Goal: Task Accomplishment & Management: Use online tool/utility

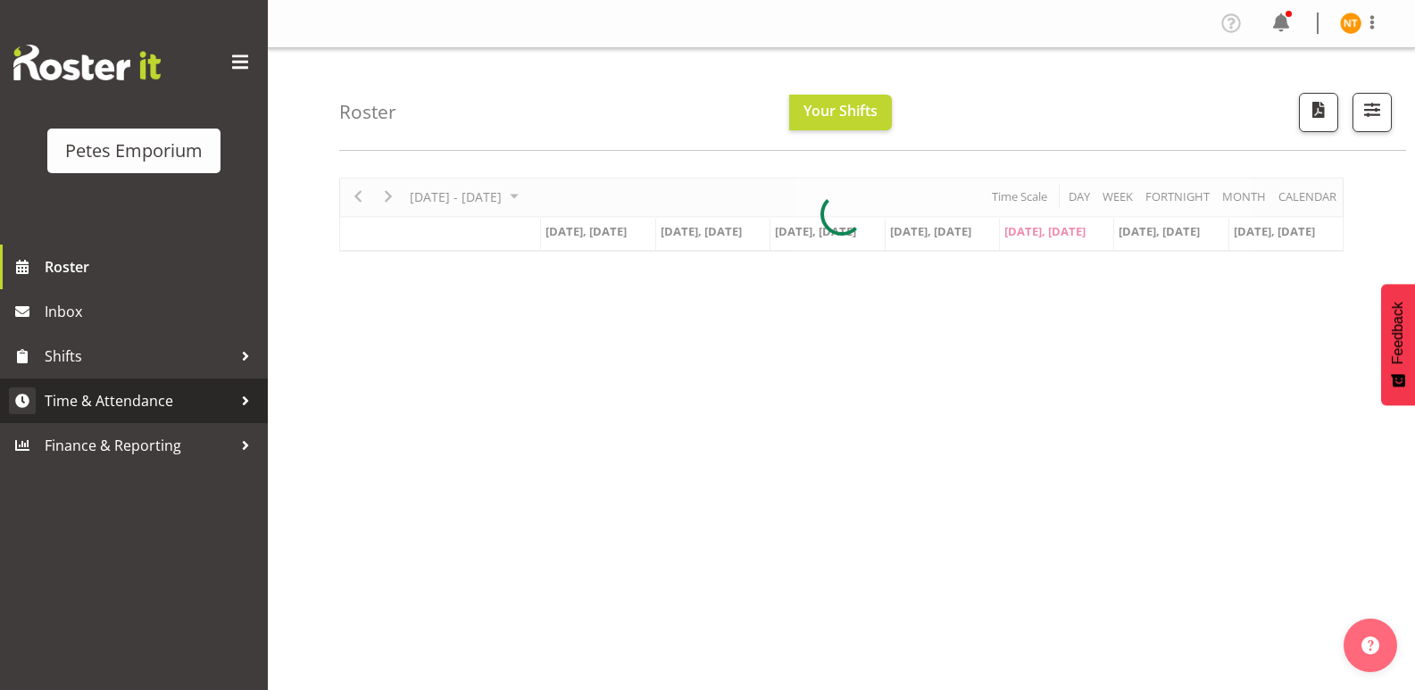
click at [82, 386] on link "Time & Attendance" at bounding box center [134, 400] width 268 height 45
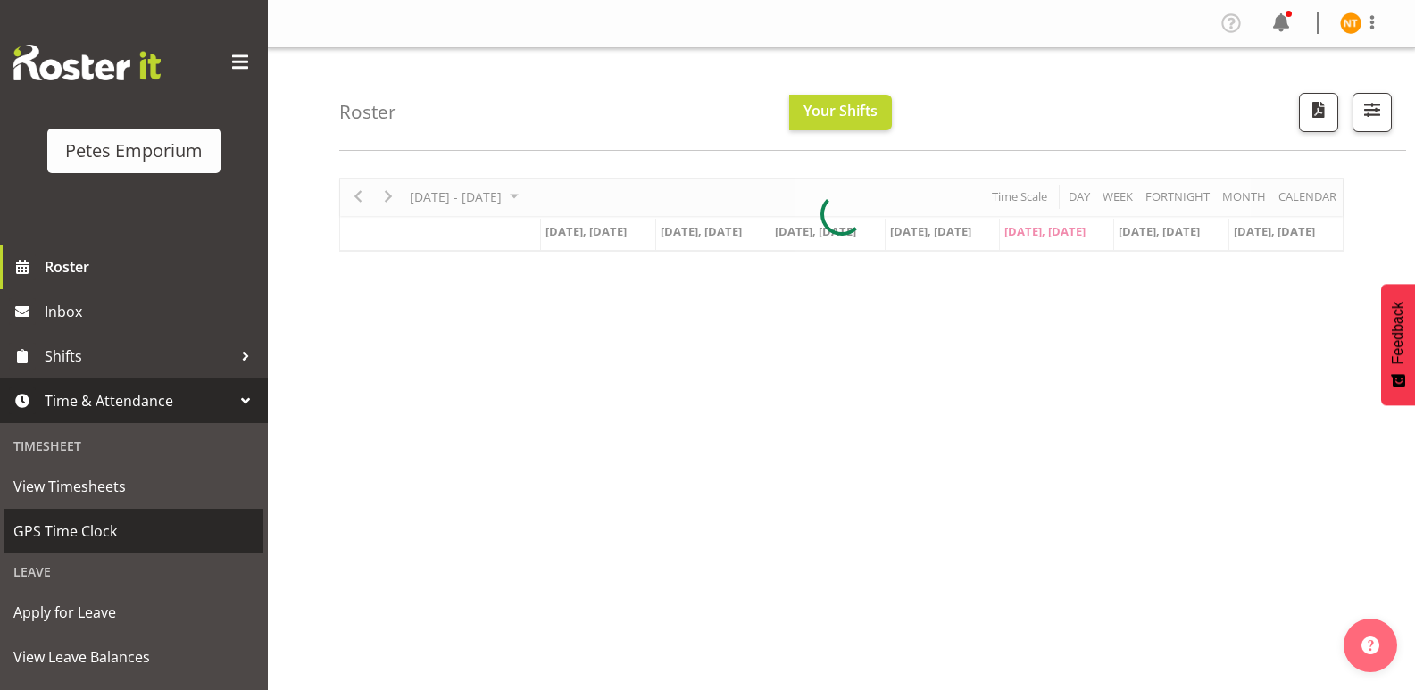
click at [68, 521] on span "GPS Time Clock" at bounding box center [133, 531] width 241 height 27
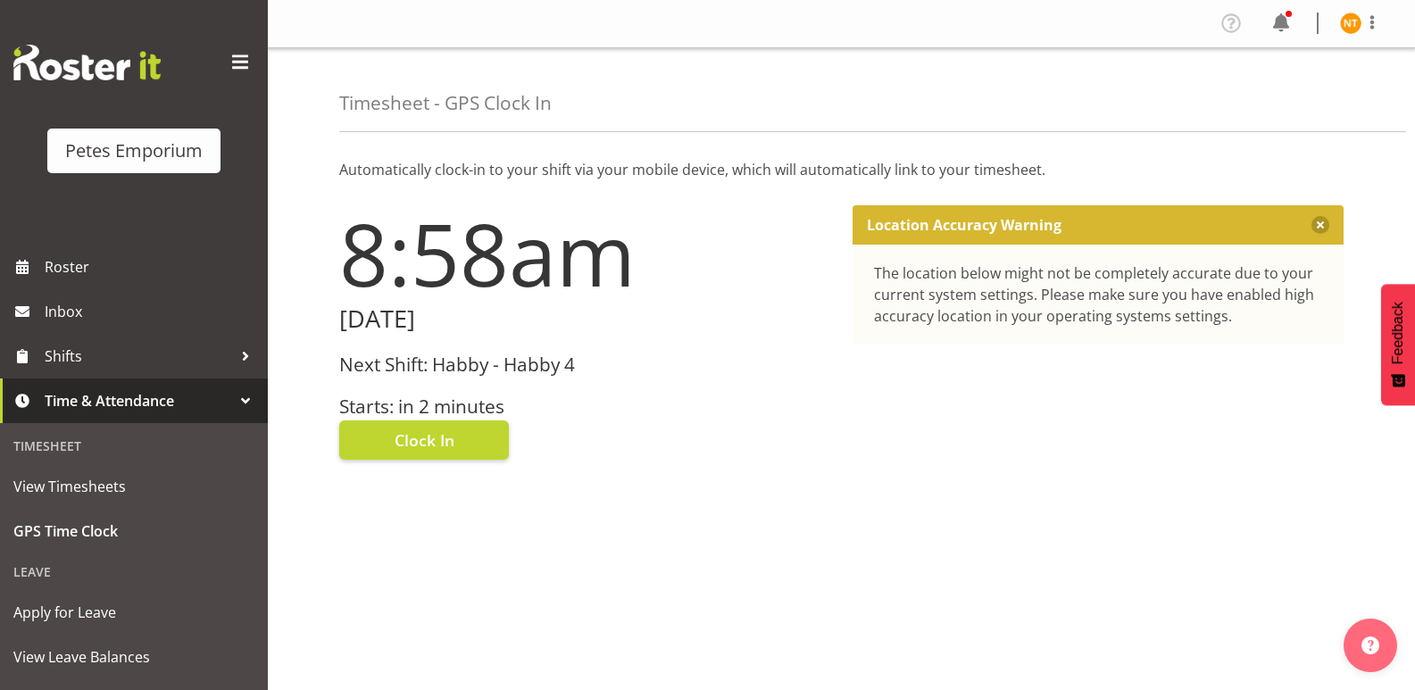
click at [428, 438] on span "Clock In" at bounding box center [425, 439] width 60 height 23
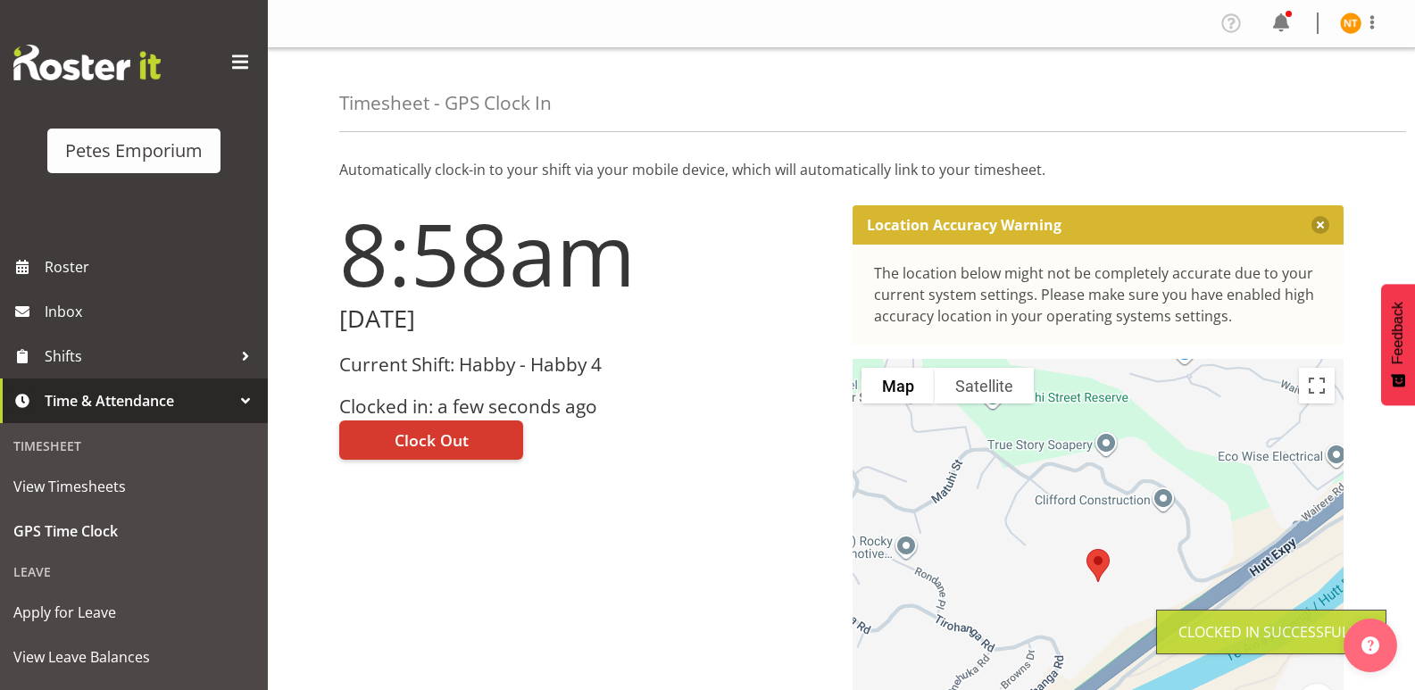
click at [1350, 20] on img at bounding box center [1350, 22] width 21 height 21
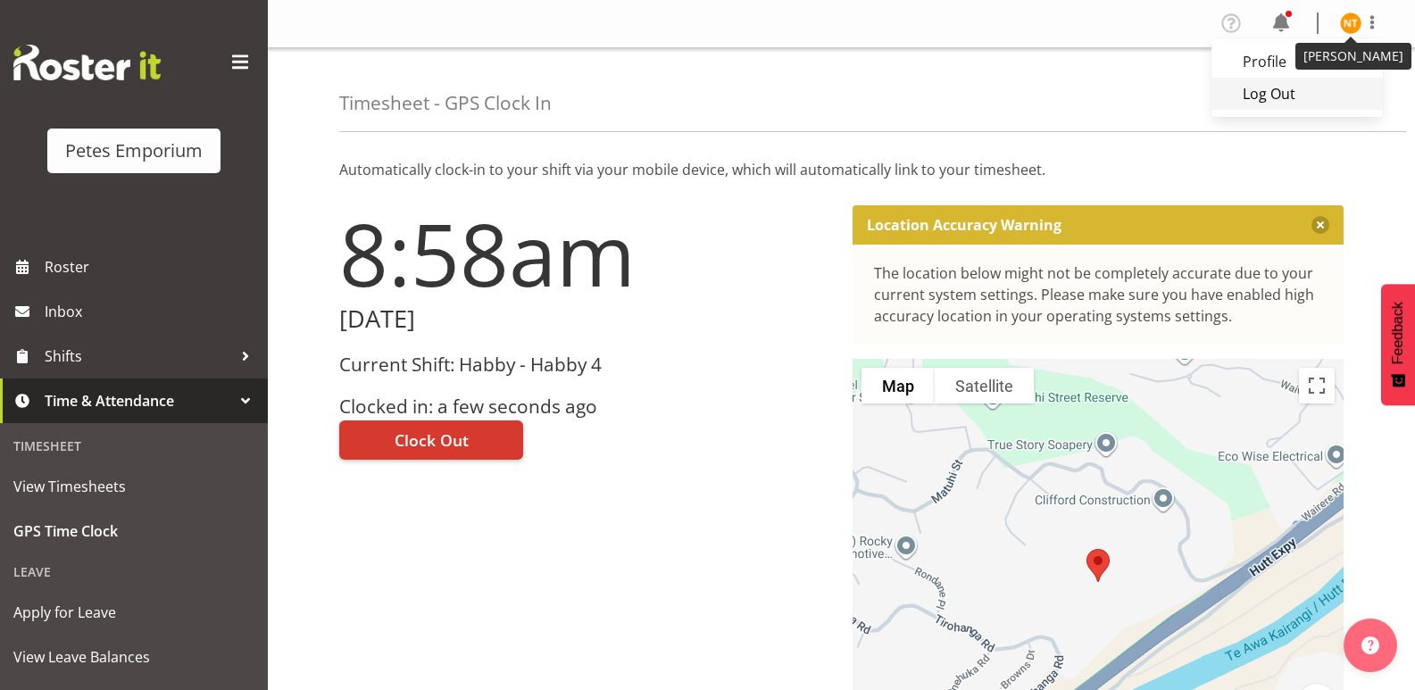
click at [1259, 93] on link "Log Out" at bounding box center [1296, 94] width 171 height 32
